Goal: Task Accomplishment & Management: Use online tool/utility

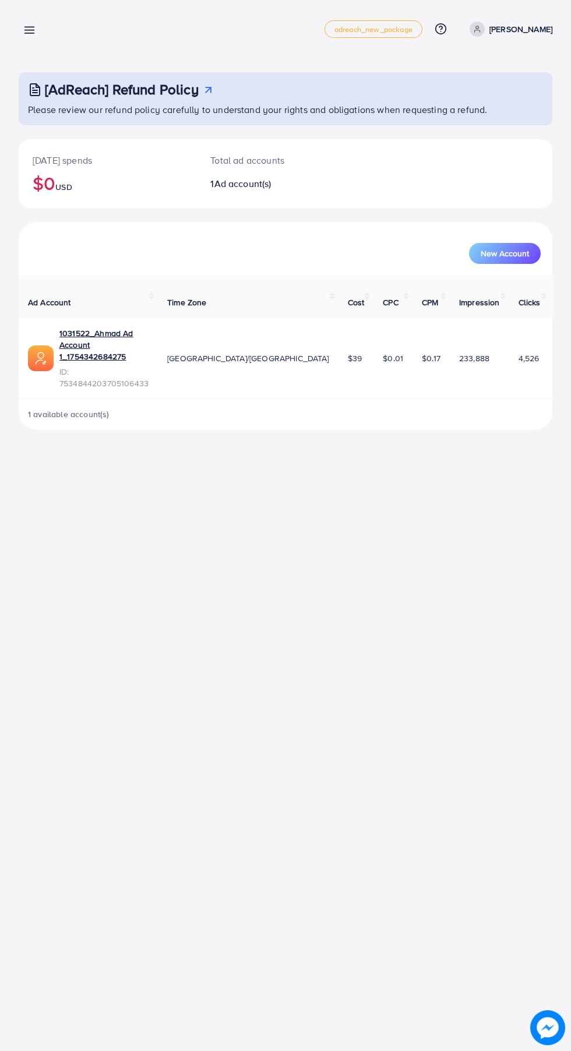
click at [29, 33] on line at bounding box center [29, 33] width 9 height 0
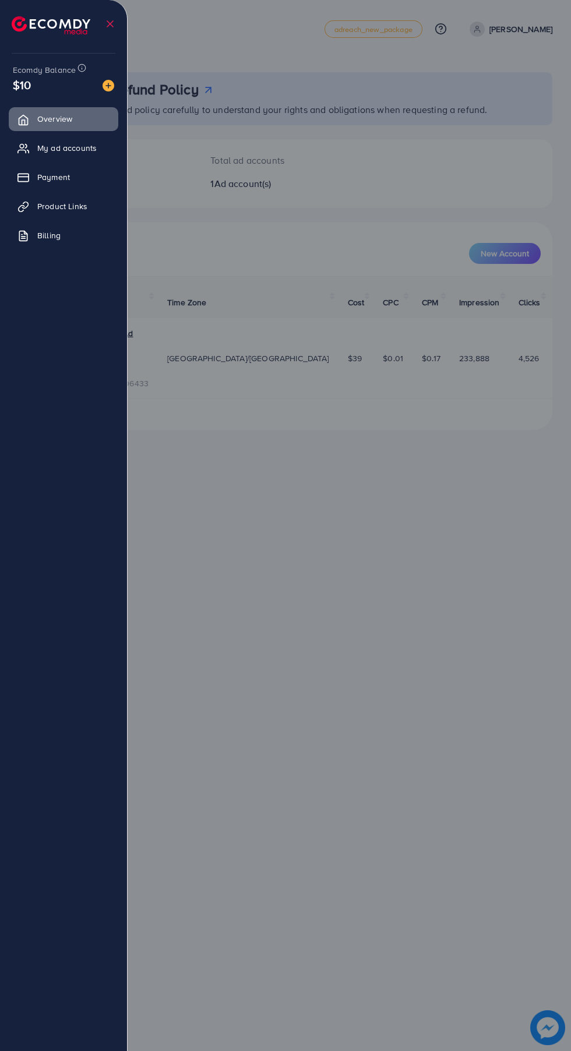
click at [36, 205] on link "Product Links" at bounding box center [63, 206] width 109 height 23
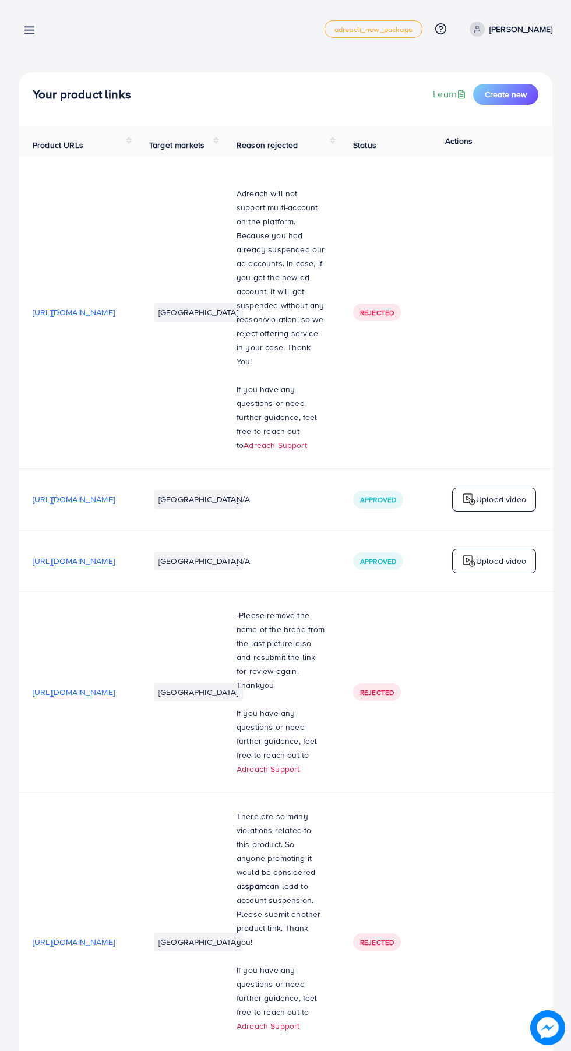
click at [499, 88] on button "Create new" at bounding box center [505, 94] width 65 height 21
